Goal: Task Accomplishment & Management: Manage account settings

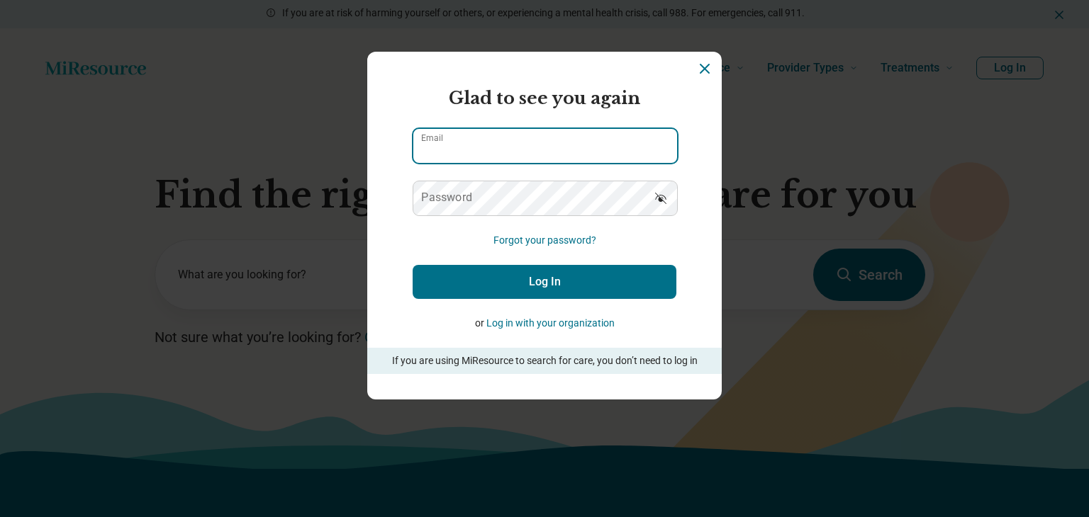
type input "**********"
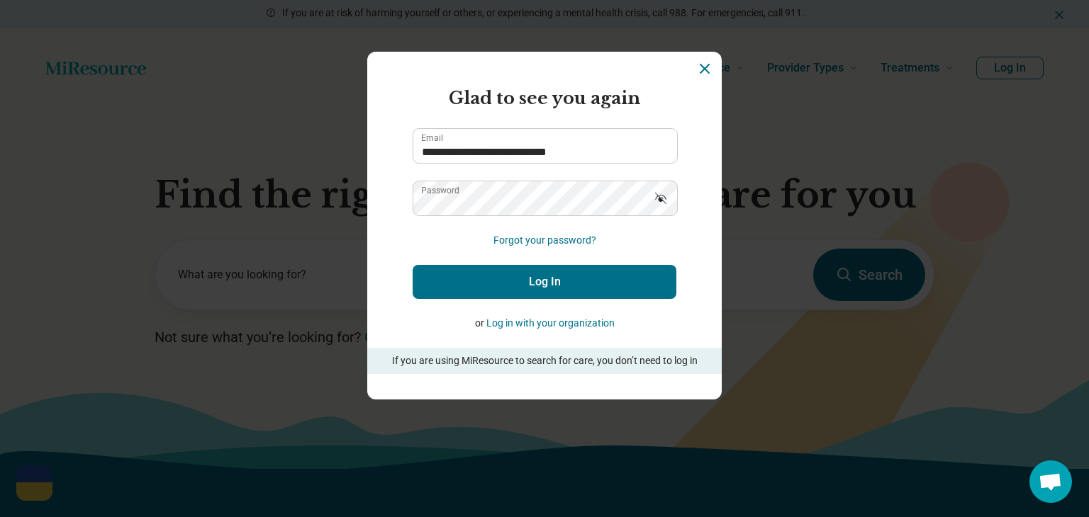
click at [467, 290] on button "Log In" at bounding box center [545, 282] width 264 height 34
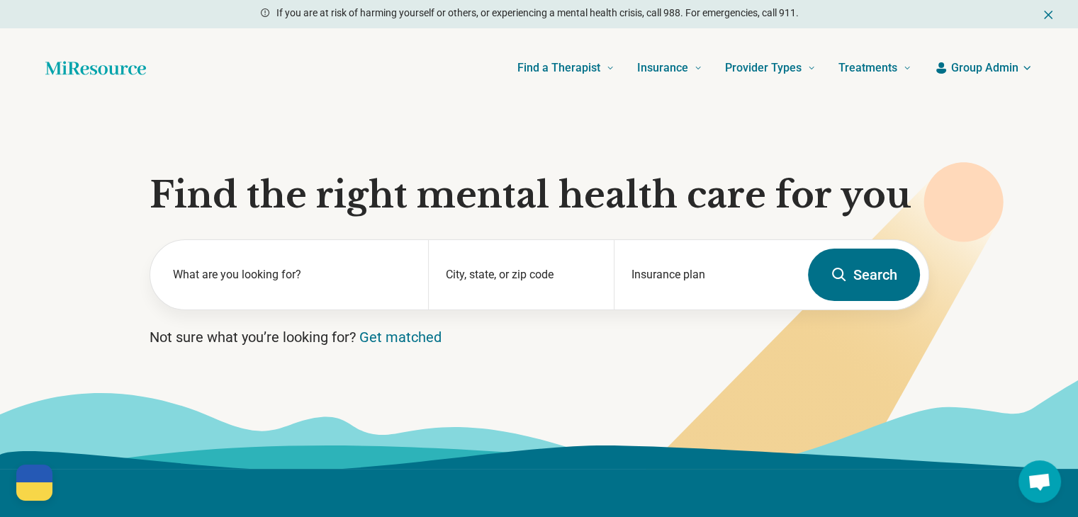
click at [1005, 67] on span "Group Admin" at bounding box center [984, 68] width 67 height 17
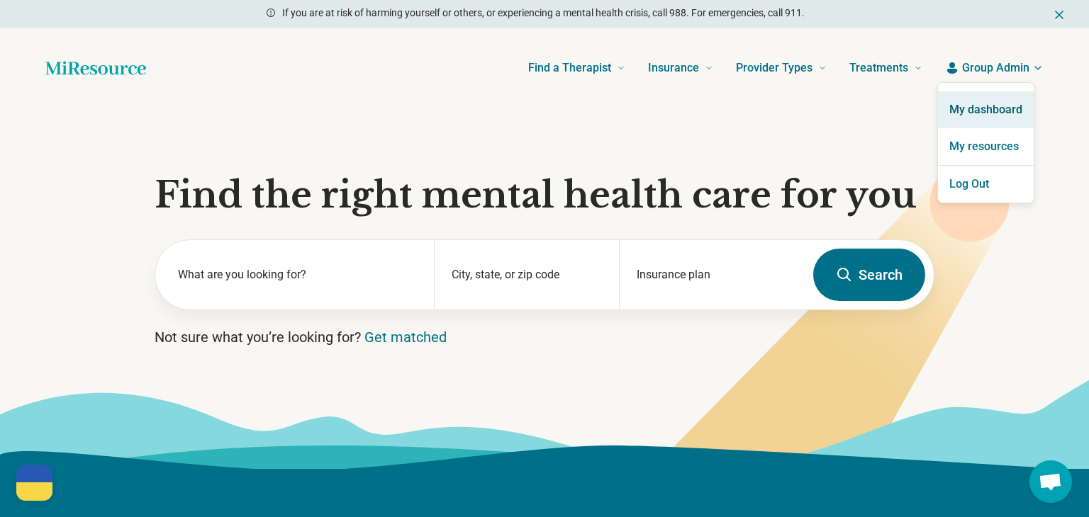
click at [970, 113] on link "My dashboard" at bounding box center [986, 109] width 96 height 37
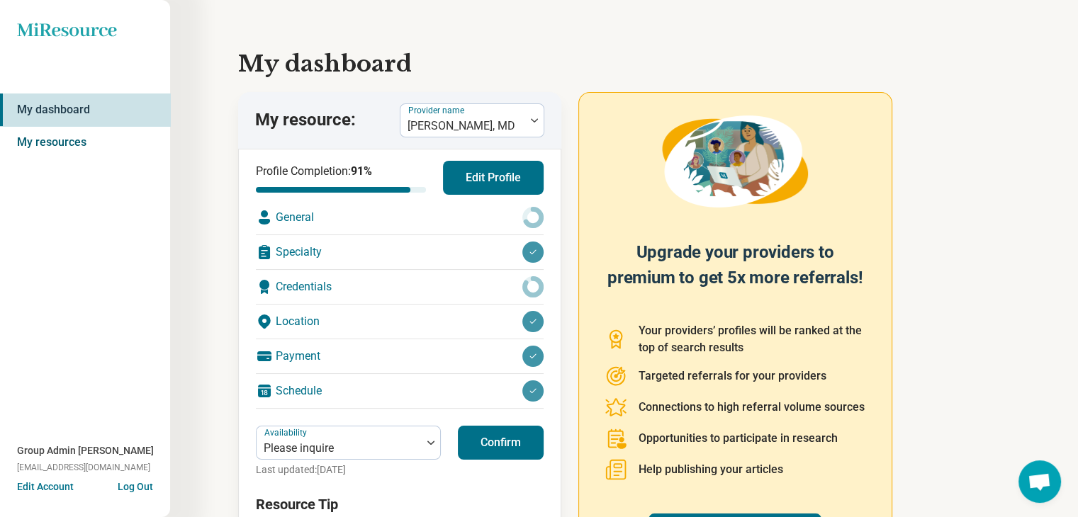
click at [67, 142] on link "My resources" at bounding box center [85, 142] width 170 height 33
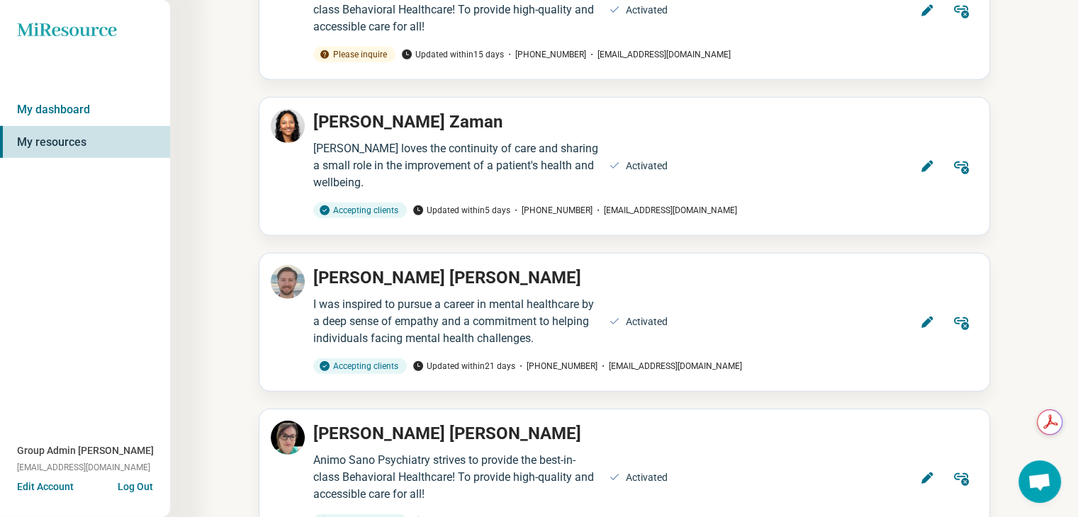
scroll to position [4182, 0]
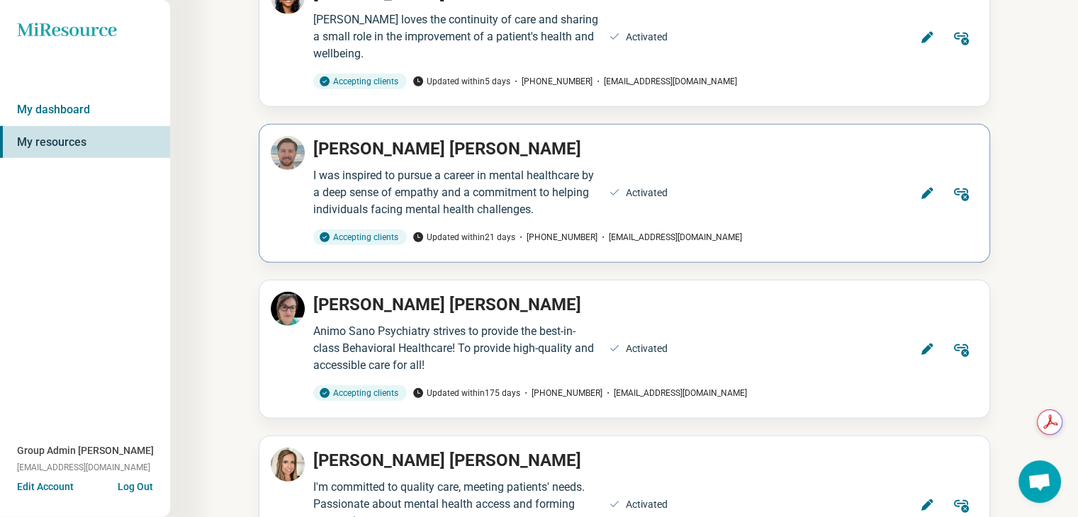
click at [923, 188] on icon at bounding box center [926, 193] width 11 height 11
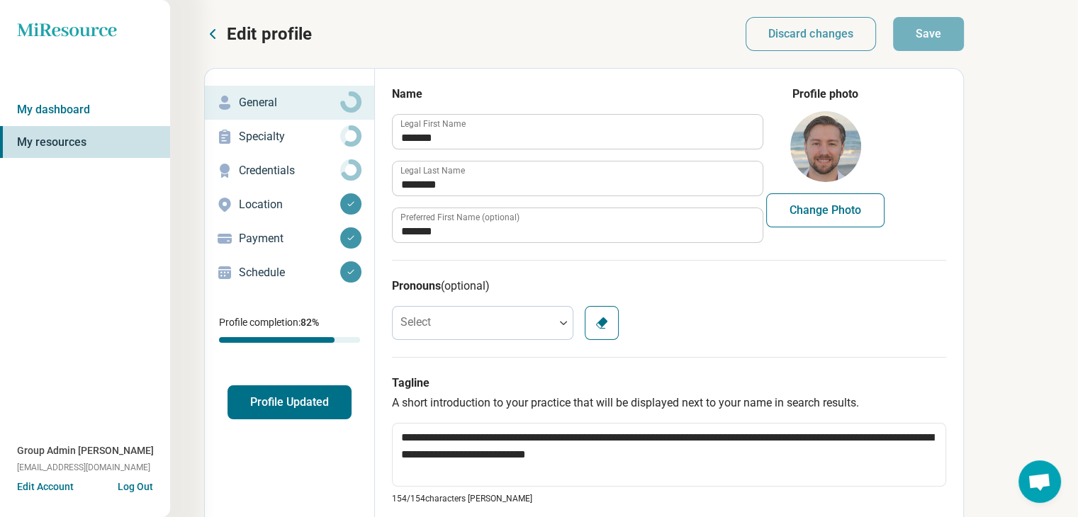
click at [261, 137] on p "Specialty" at bounding box center [289, 136] width 101 height 17
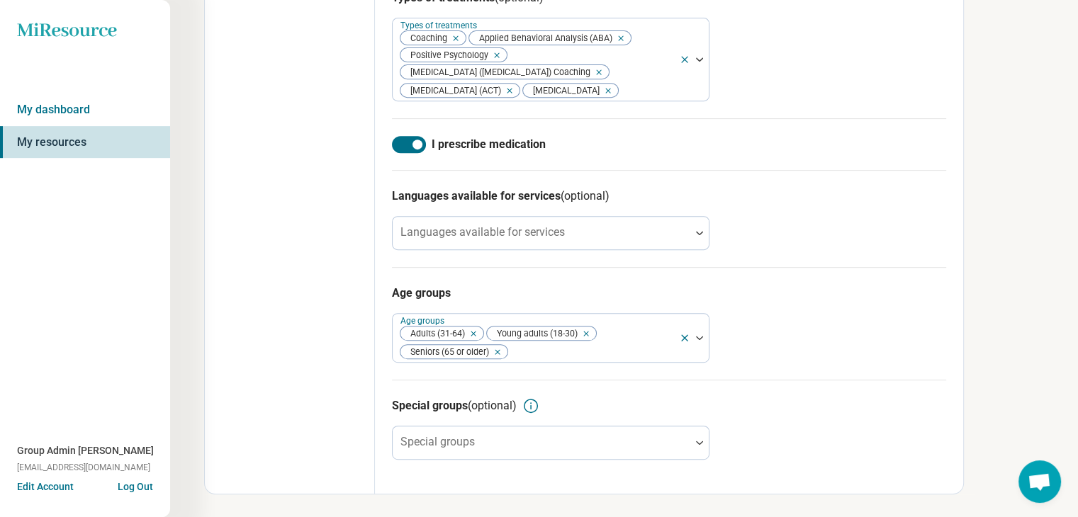
scroll to position [646, 0]
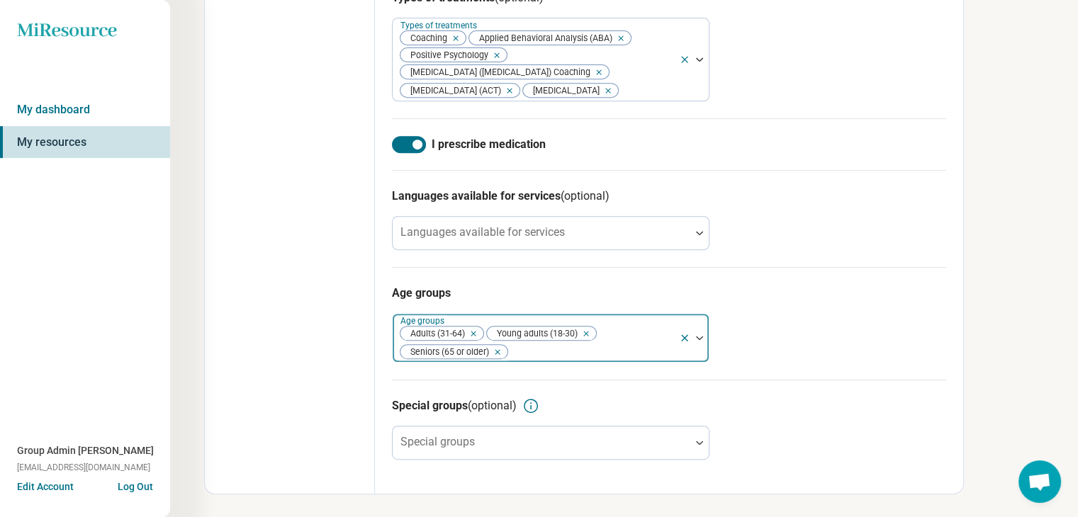
click at [499, 349] on icon "Remove [object Object]" at bounding box center [494, 352] width 10 height 10
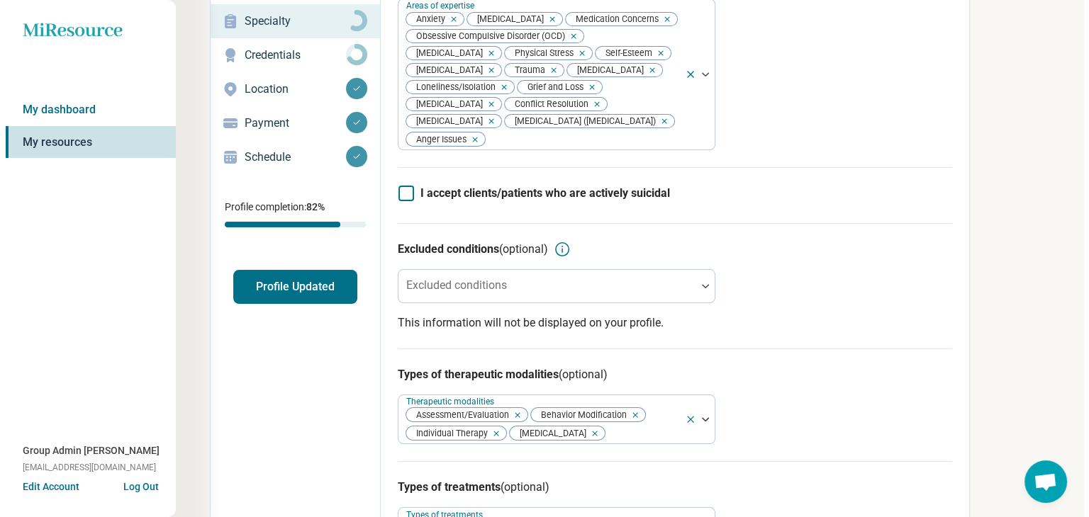
scroll to position [0, 0]
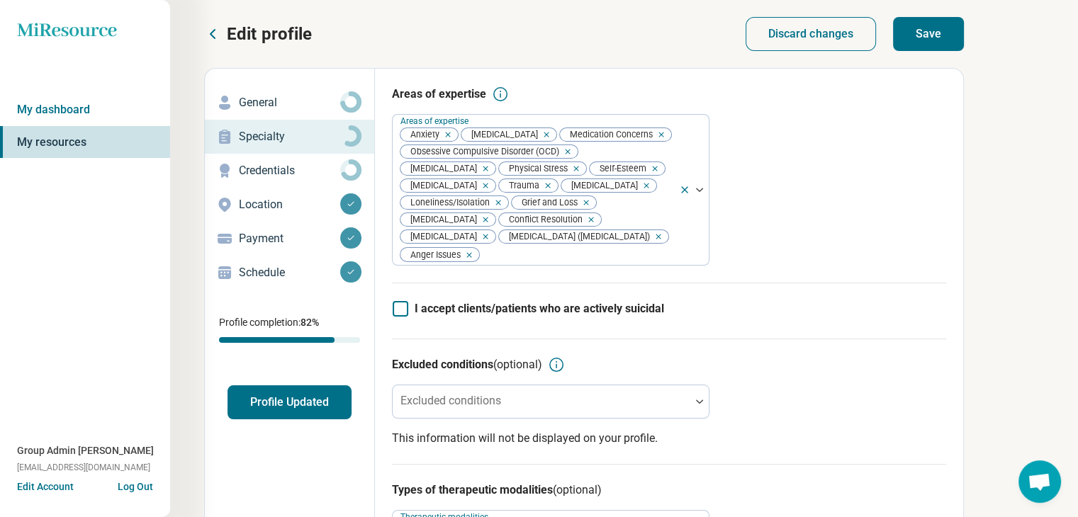
click at [944, 36] on button "Save" at bounding box center [928, 34] width 71 height 34
click at [298, 406] on button "Profile Updated" at bounding box center [290, 403] width 124 height 34
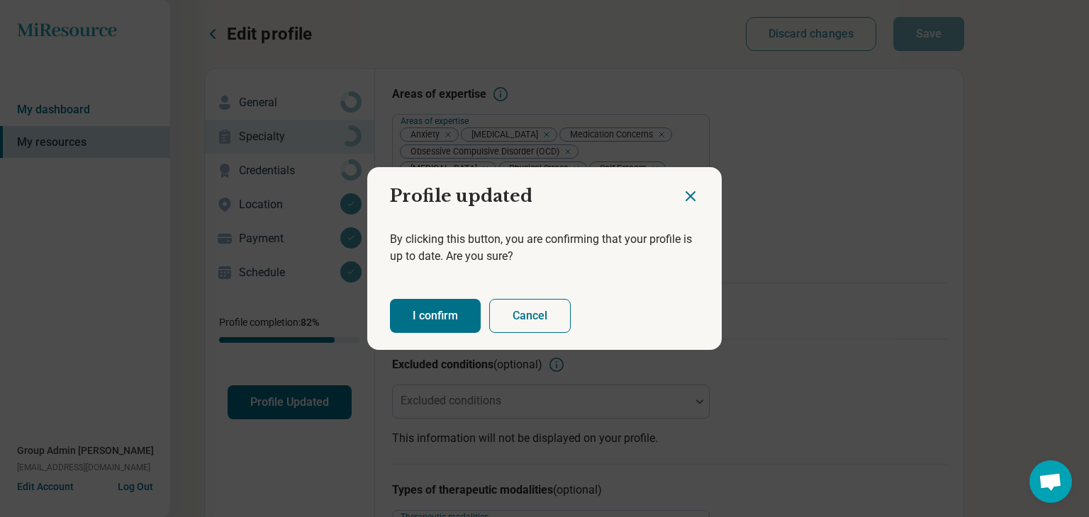
click at [448, 318] on button "I confirm" at bounding box center [435, 316] width 91 height 34
